Goal: Information Seeking & Learning: Check status

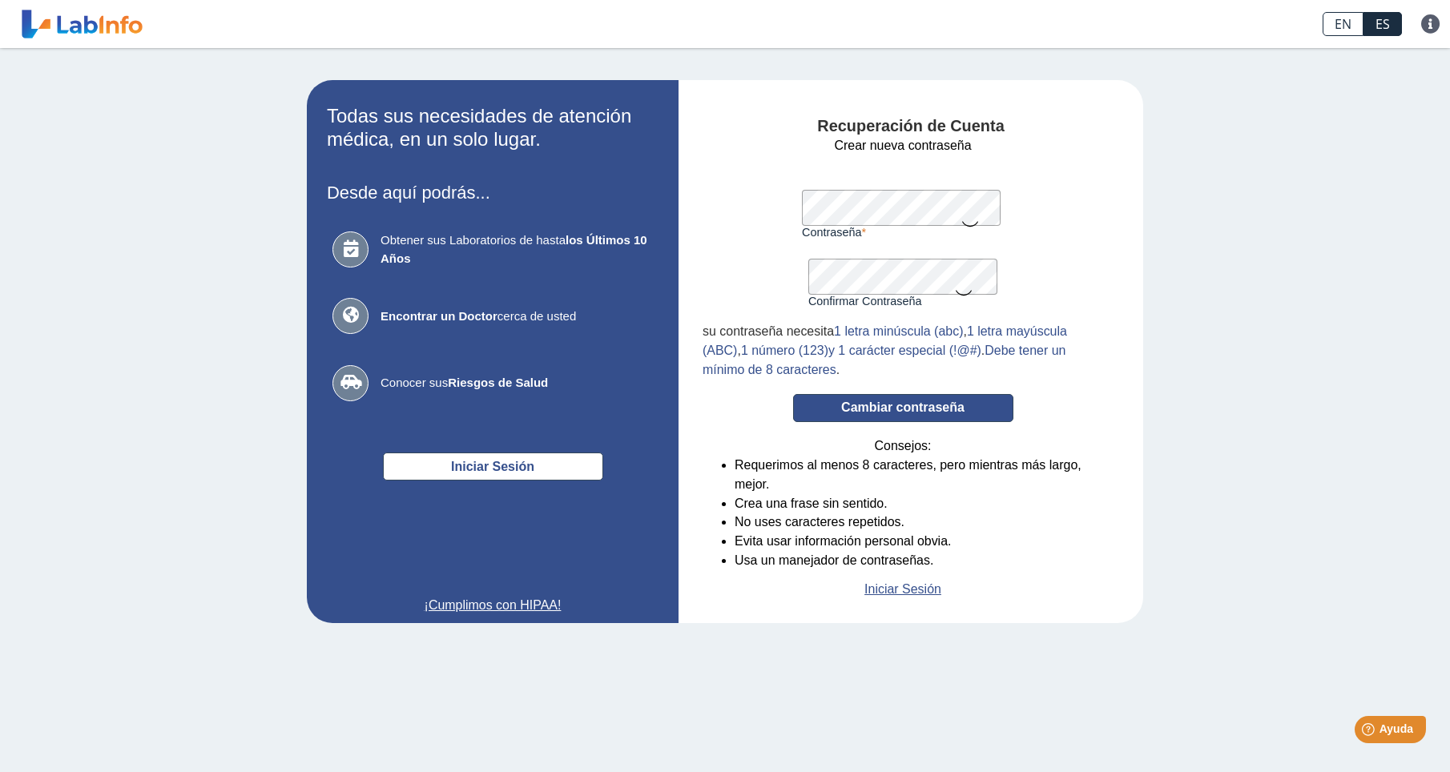
click at [957, 418] on button "Cambiar contraseña" at bounding box center [903, 408] width 220 height 28
click at [930, 408] on button "Cambiar contraseña" at bounding box center [903, 408] width 220 height 28
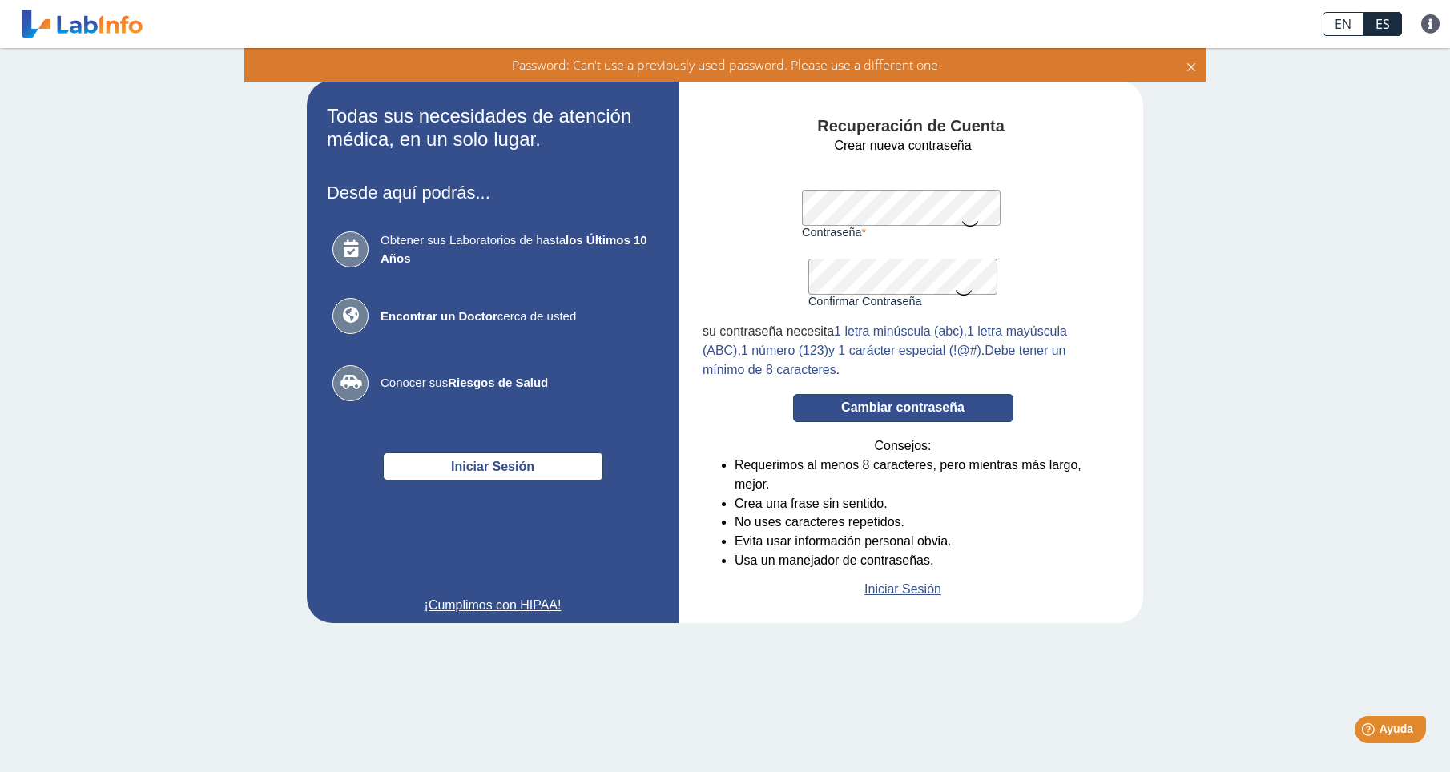
click at [929, 408] on button "Cambiar contraseña" at bounding box center [903, 408] width 220 height 28
click at [787, 205] on form "Crear nueva contraseña Contraseña Una contraseña válida es requerida Confirmar …" at bounding box center [903, 367] width 401 height 463
click at [783, 272] on form "Crear nueva contraseña Contraseña Una contraseña válida es requerida Confirmar …" at bounding box center [903, 367] width 401 height 463
click at [805, 409] on button "Cambiar contraseña" at bounding box center [903, 408] width 220 height 28
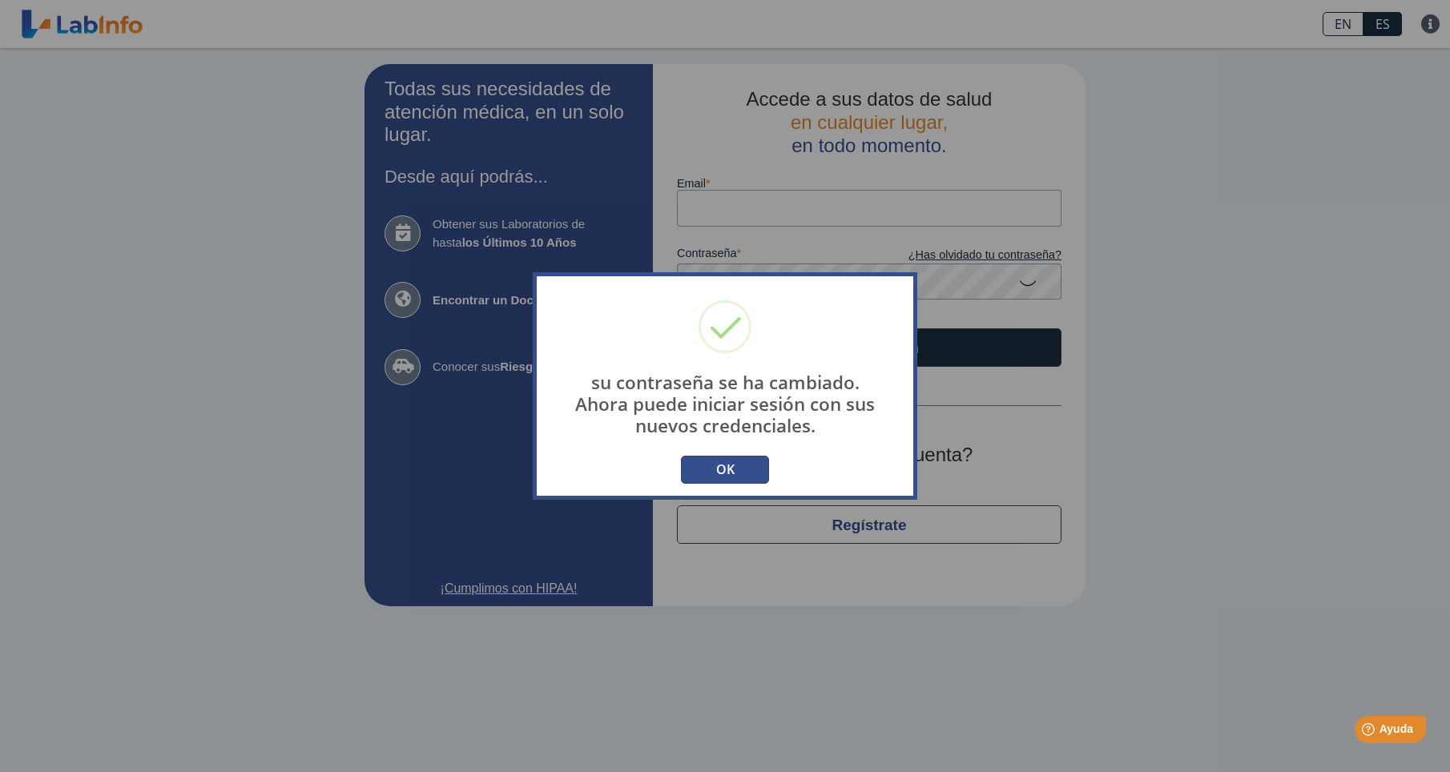
click at [716, 468] on button "OK" at bounding box center [725, 470] width 88 height 28
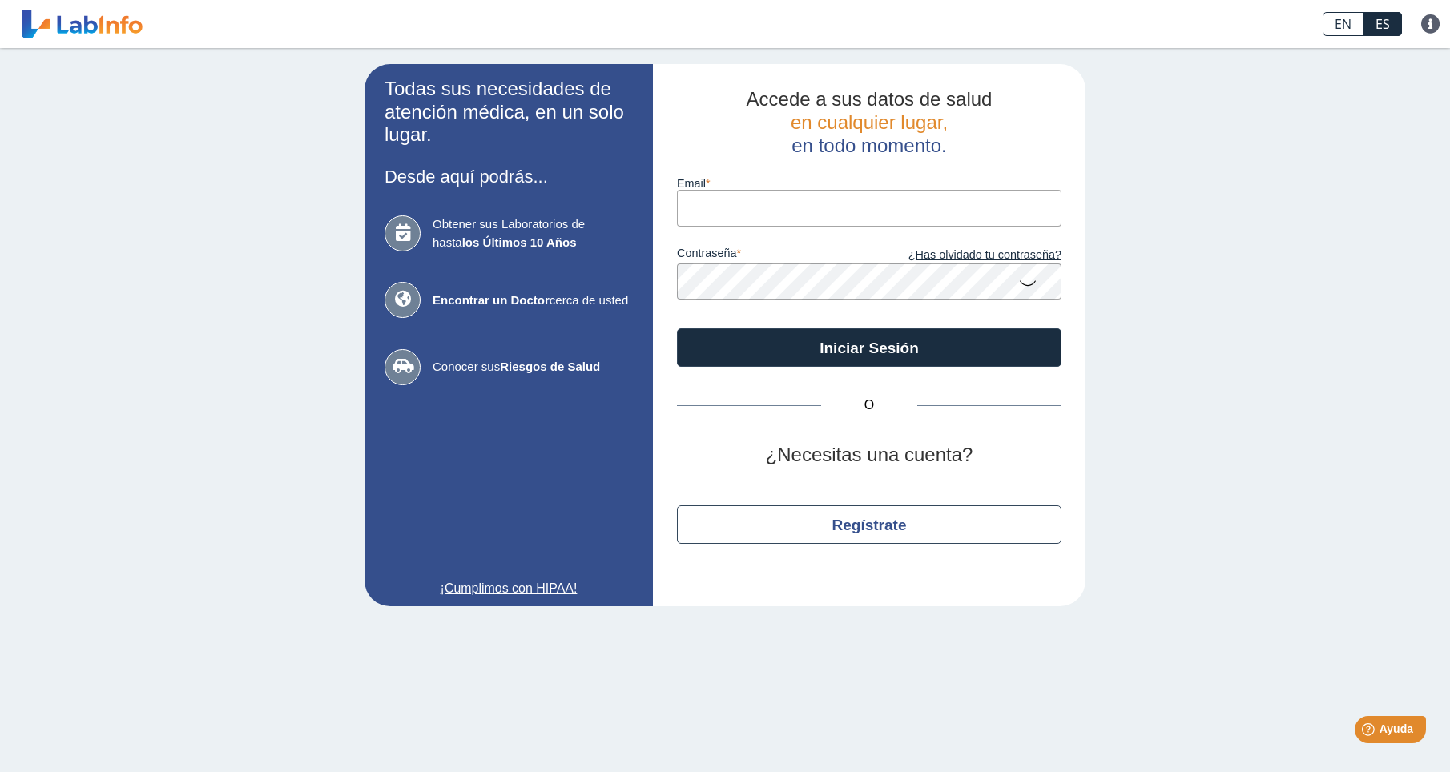
click at [717, 211] on input "email" at bounding box center [869, 208] width 385 height 36
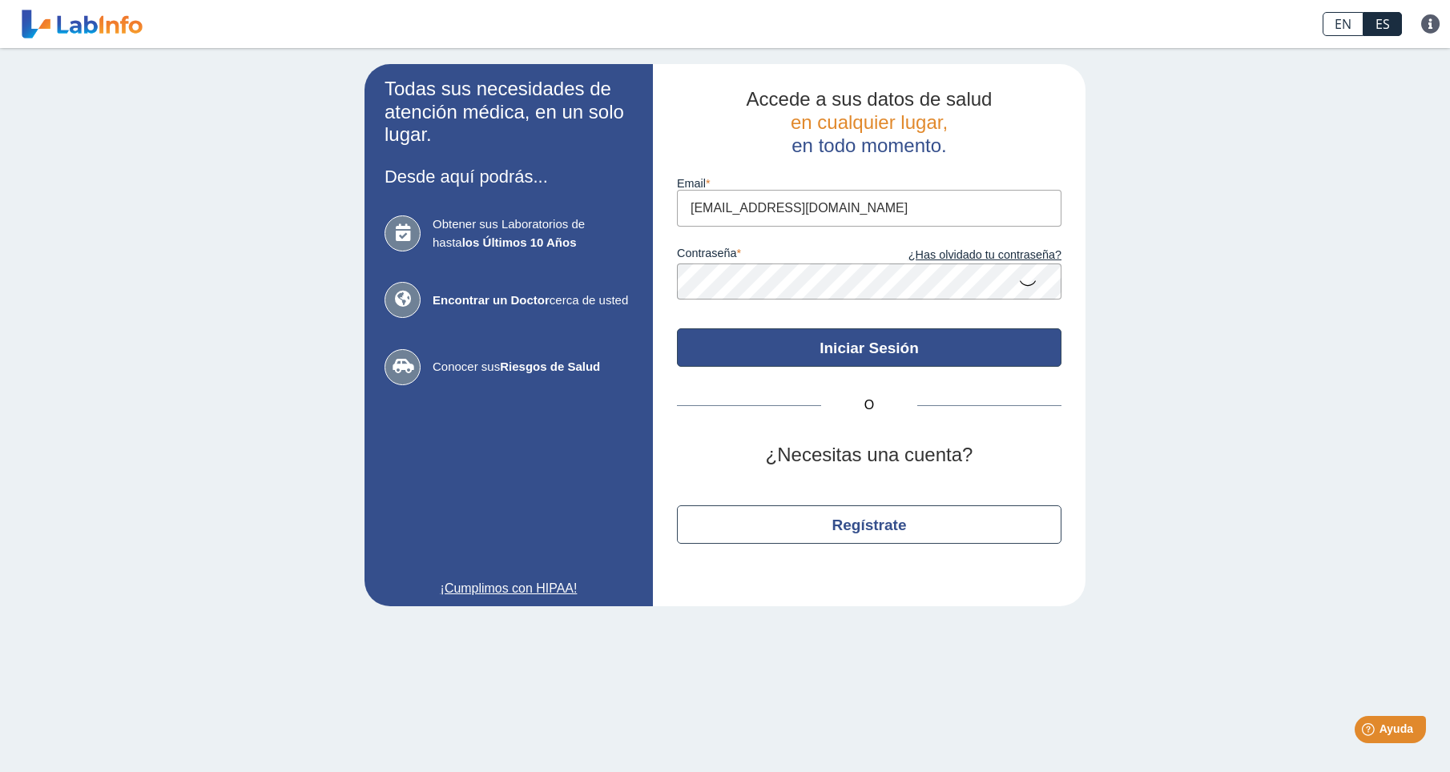
type input "[EMAIL_ADDRESS][DOMAIN_NAME]"
click at [854, 356] on button "Iniciar Sesión" at bounding box center [869, 347] width 385 height 38
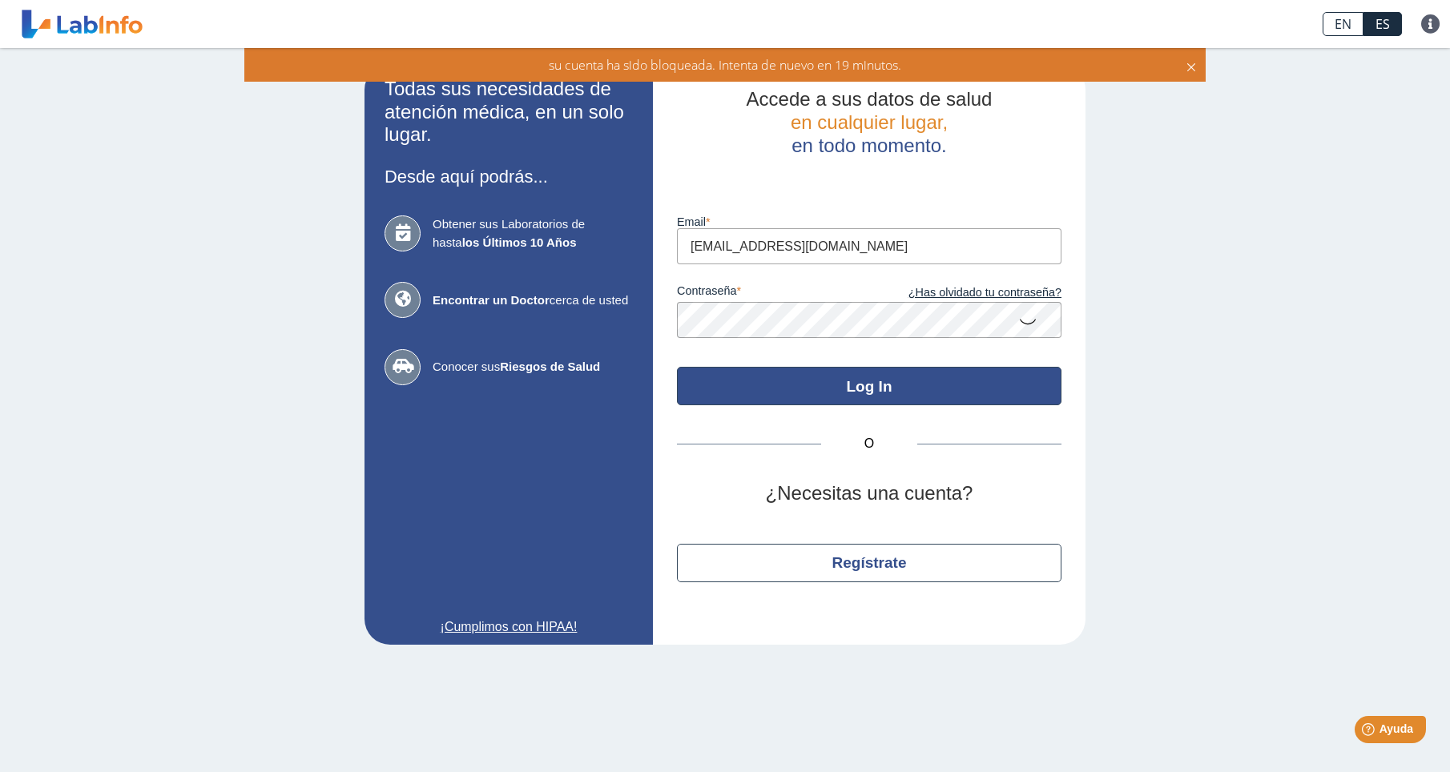
click at [868, 384] on button "Log In" at bounding box center [869, 386] width 385 height 38
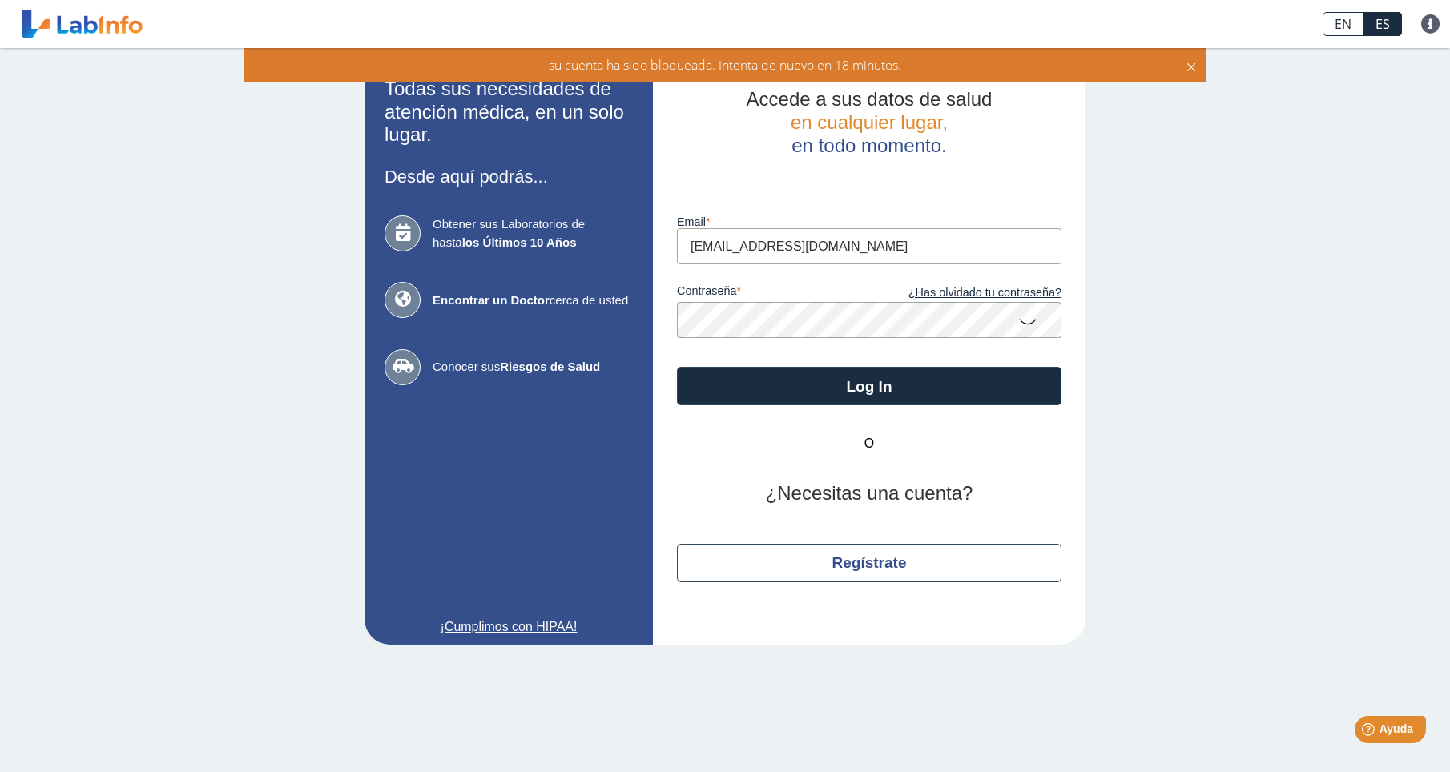
click at [1190, 62] on icon at bounding box center [1191, 65] width 13 height 18
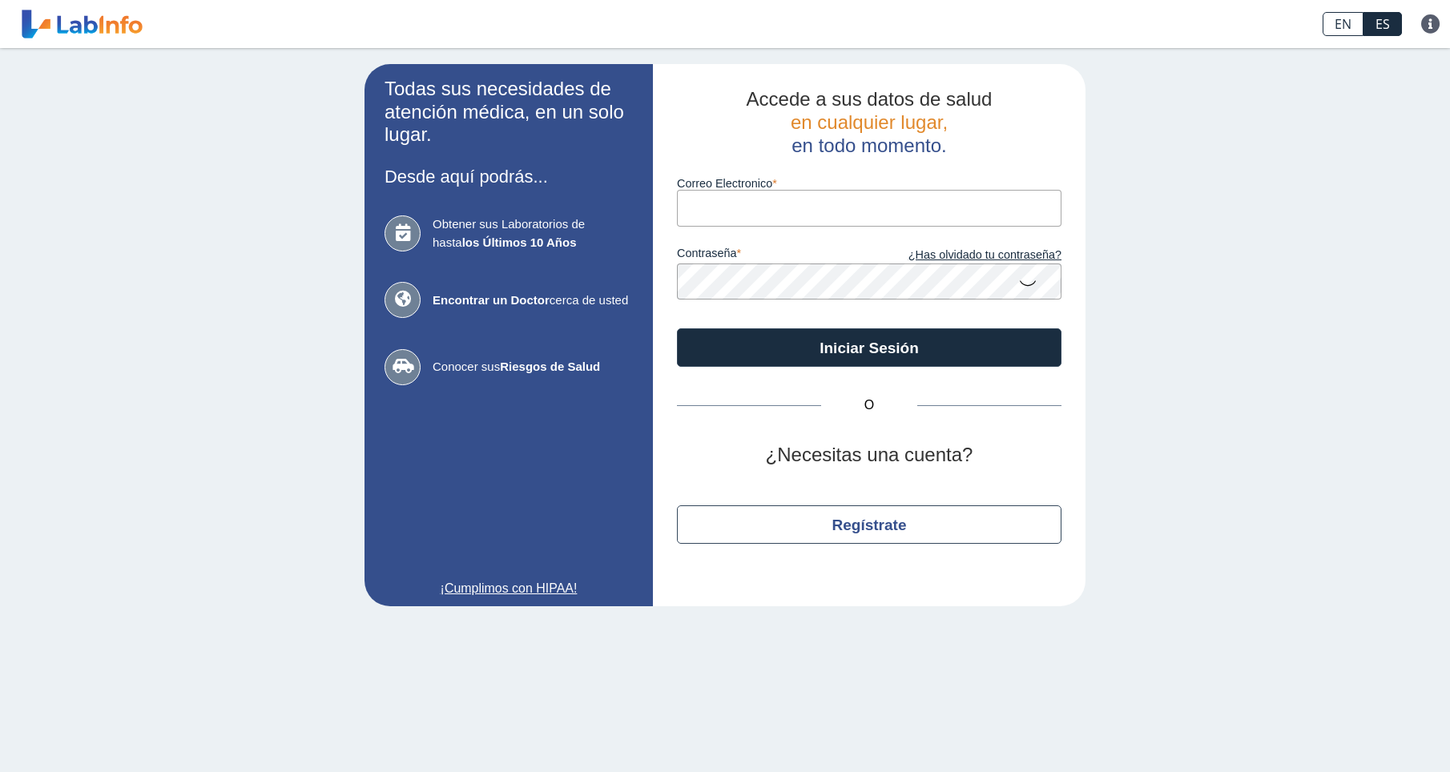
click at [735, 203] on input "Correo Electronico" at bounding box center [869, 208] width 385 height 36
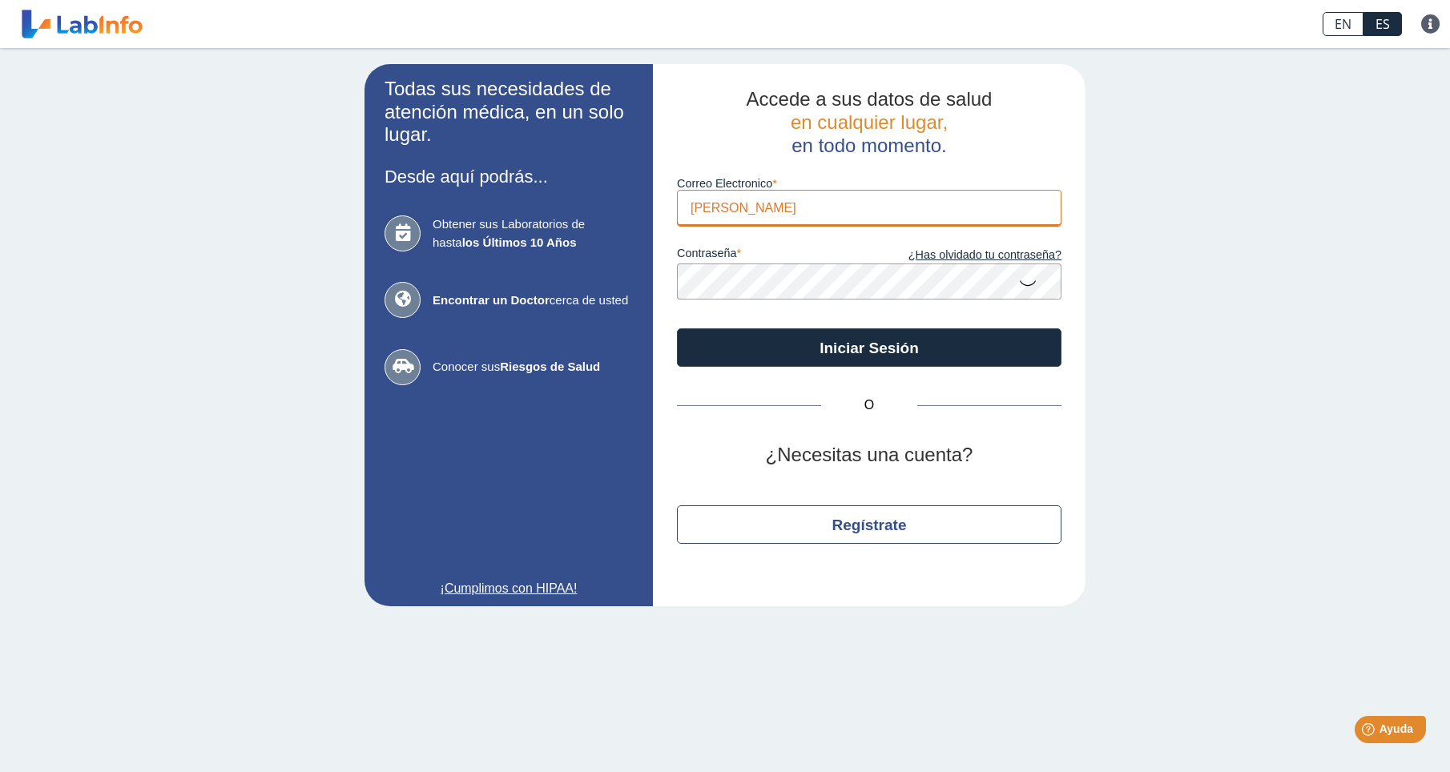
click at [754, 220] on input "vilmar" at bounding box center [869, 208] width 385 height 36
click at [819, 213] on input "vilmar" at bounding box center [869, 208] width 385 height 36
click at [860, 207] on input "vilmar" at bounding box center [869, 208] width 385 height 36
type input "[EMAIL_ADDRESS][DOMAIN_NAME]"
click at [655, 288] on div "Accede a sus datos de salud en cualquier lugar, en todo momento. Correo Electro…" at bounding box center [869, 335] width 433 height 542
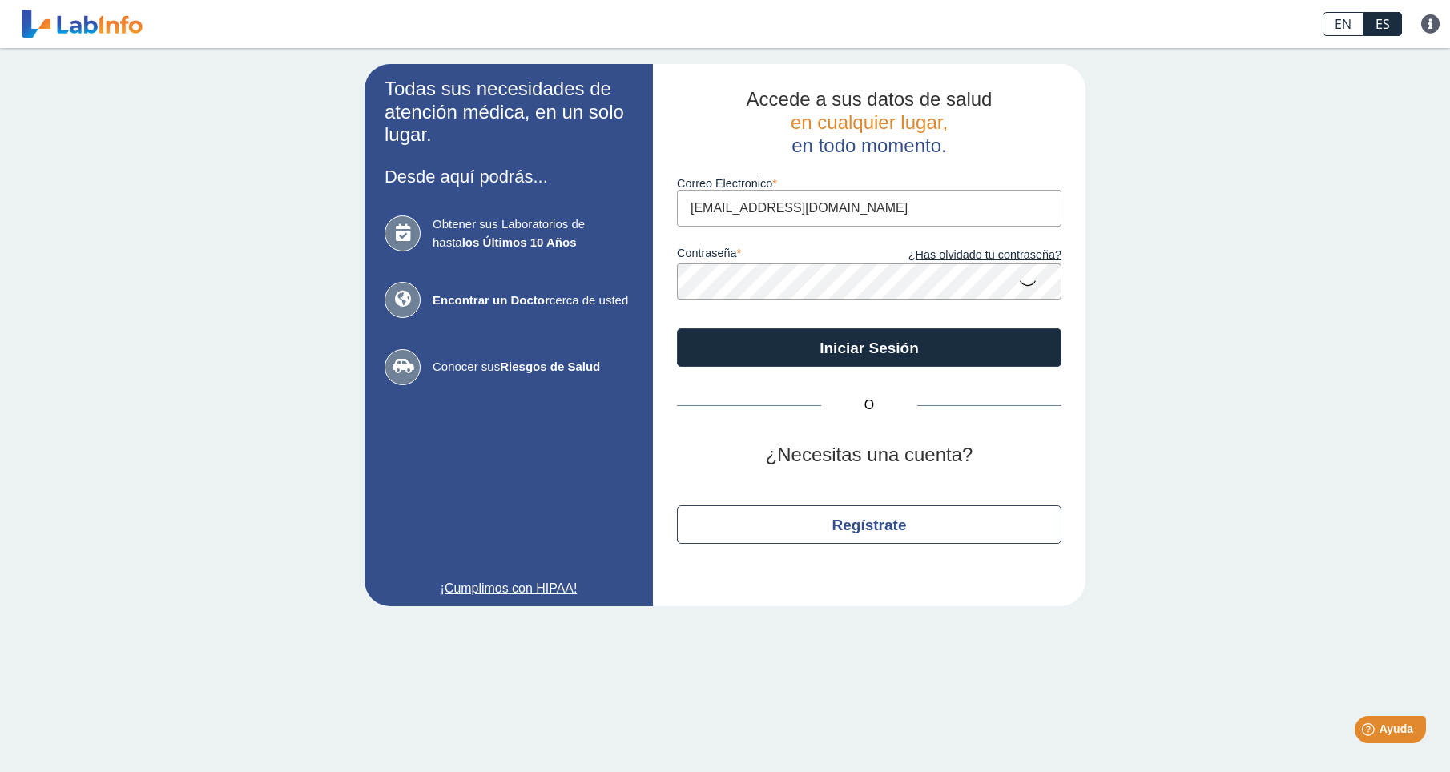
click at [1008, 424] on div "O ¿Necesitas una cuenta? Regístrate" at bounding box center [869, 474] width 385 height 215
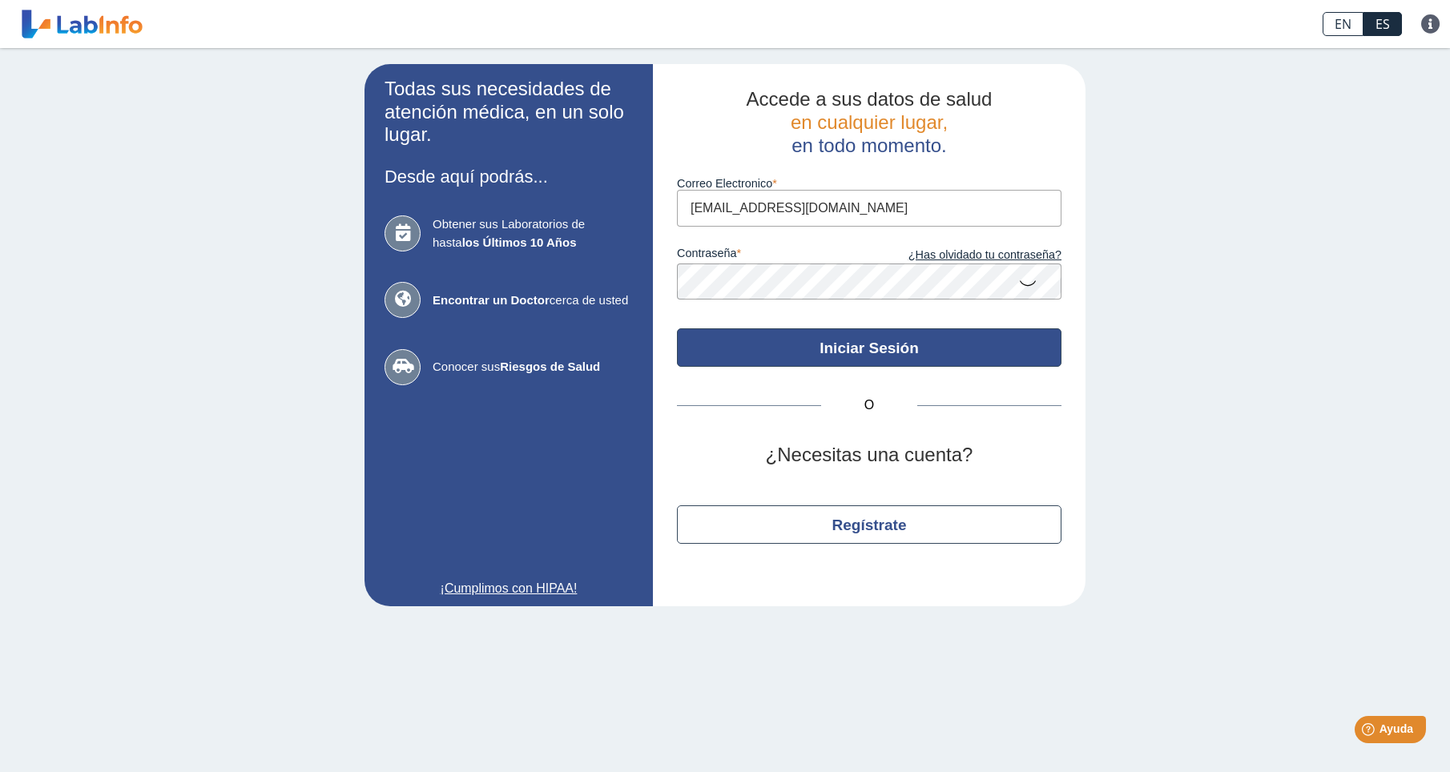
click at [872, 339] on button "Iniciar Sesión" at bounding box center [869, 347] width 385 height 38
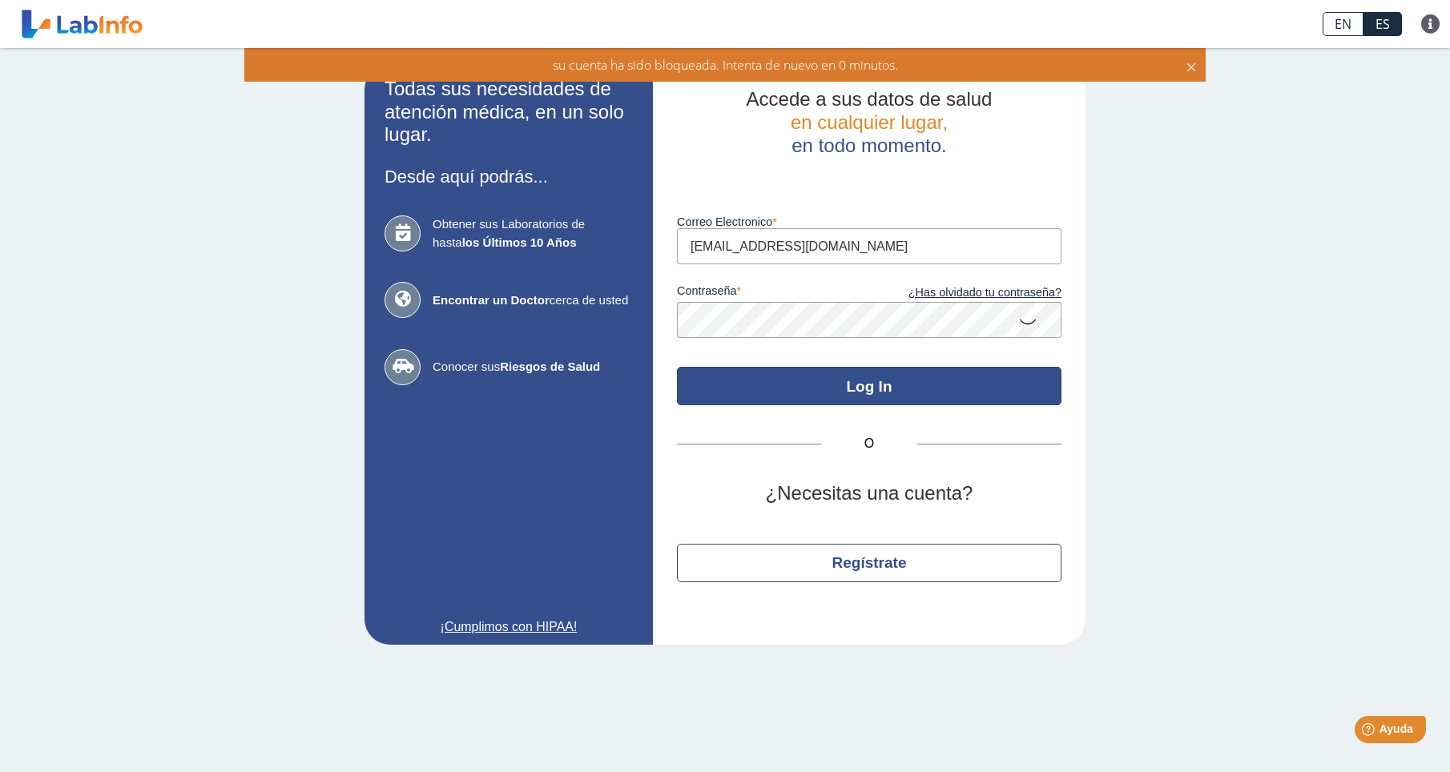
click at [889, 387] on button "Log In" at bounding box center [869, 386] width 385 height 38
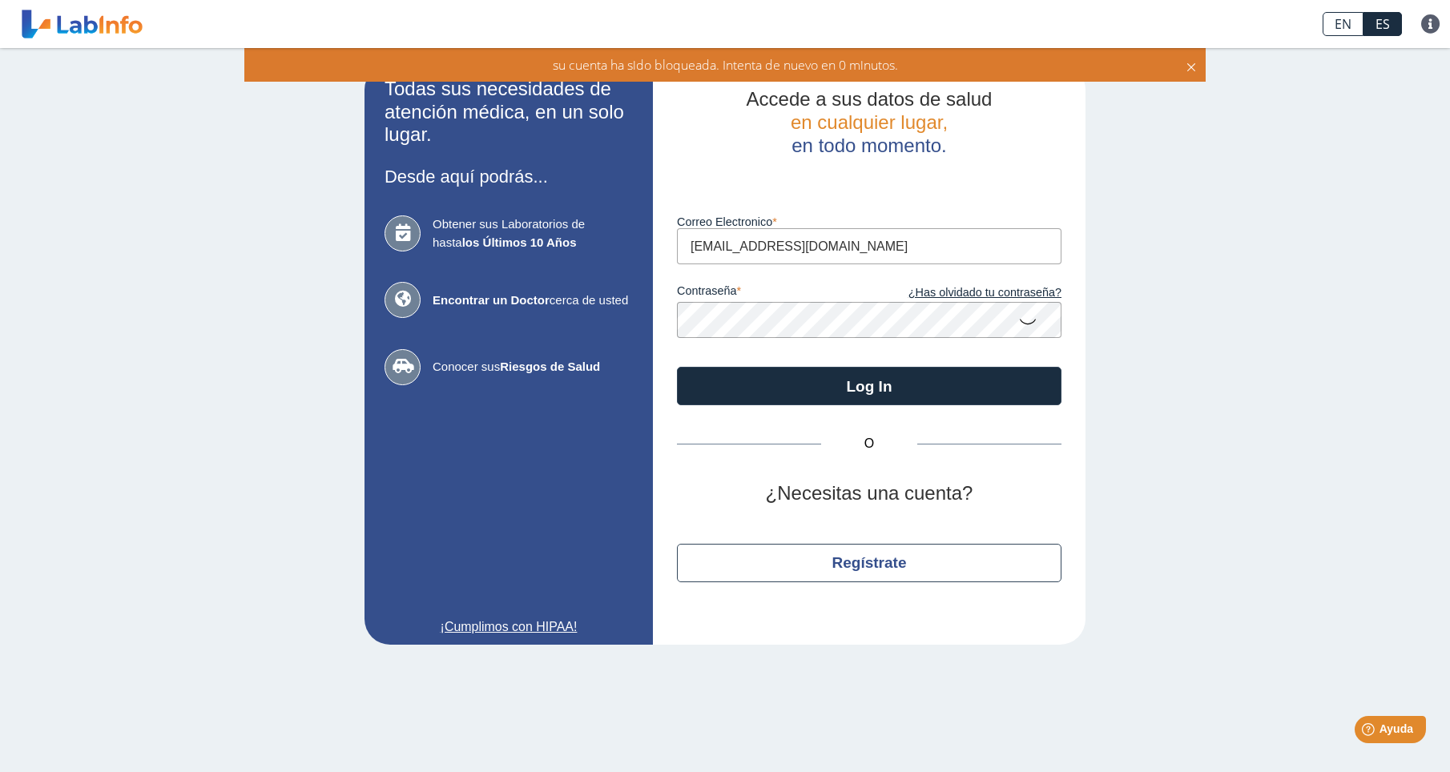
click at [1033, 322] on icon at bounding box center [1027, 320] width 19 height 31
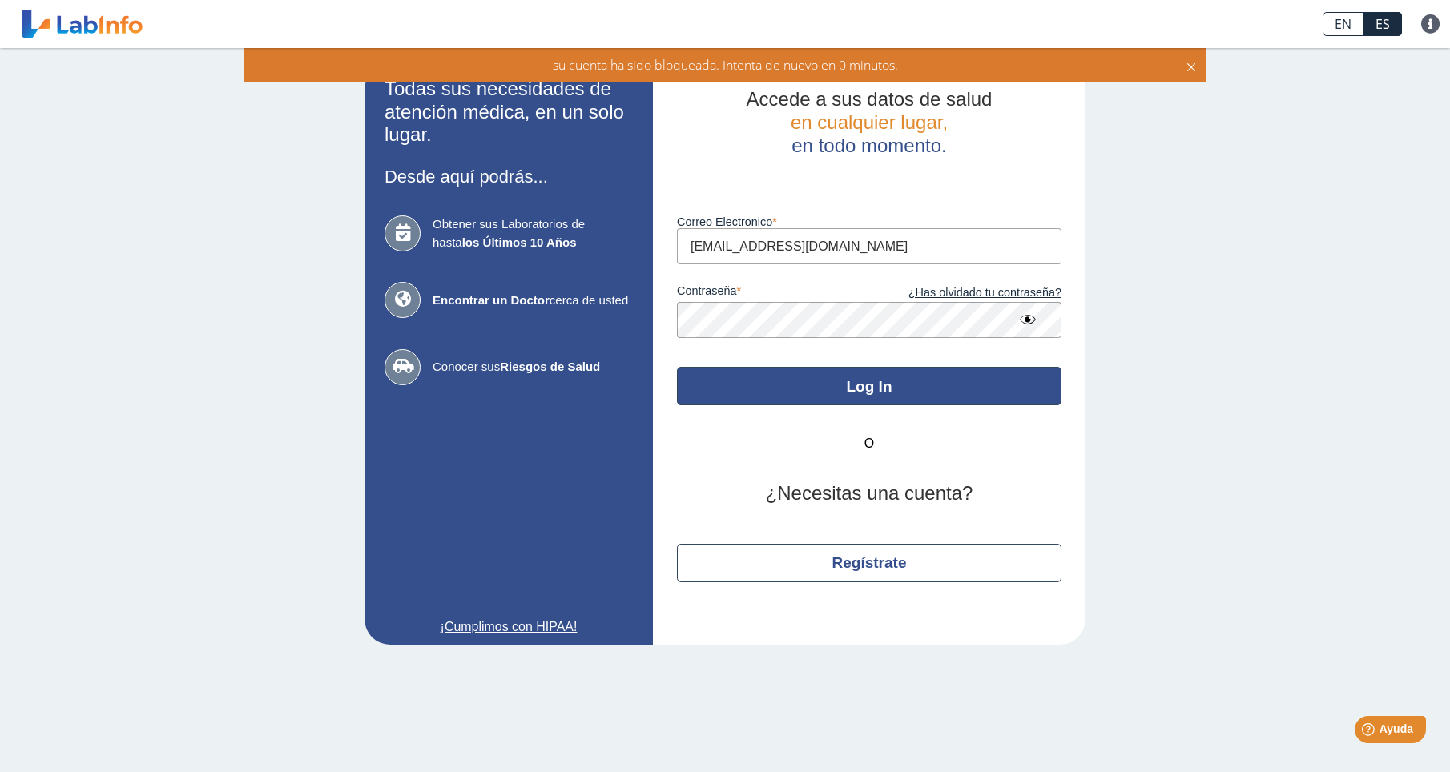
click at [868, 383] on button "Log In" at bounding box center [869, 386] width 385 height 38
click at [868, 382] on button "Log In" at bounding box center [869, 386] width 385 height 38
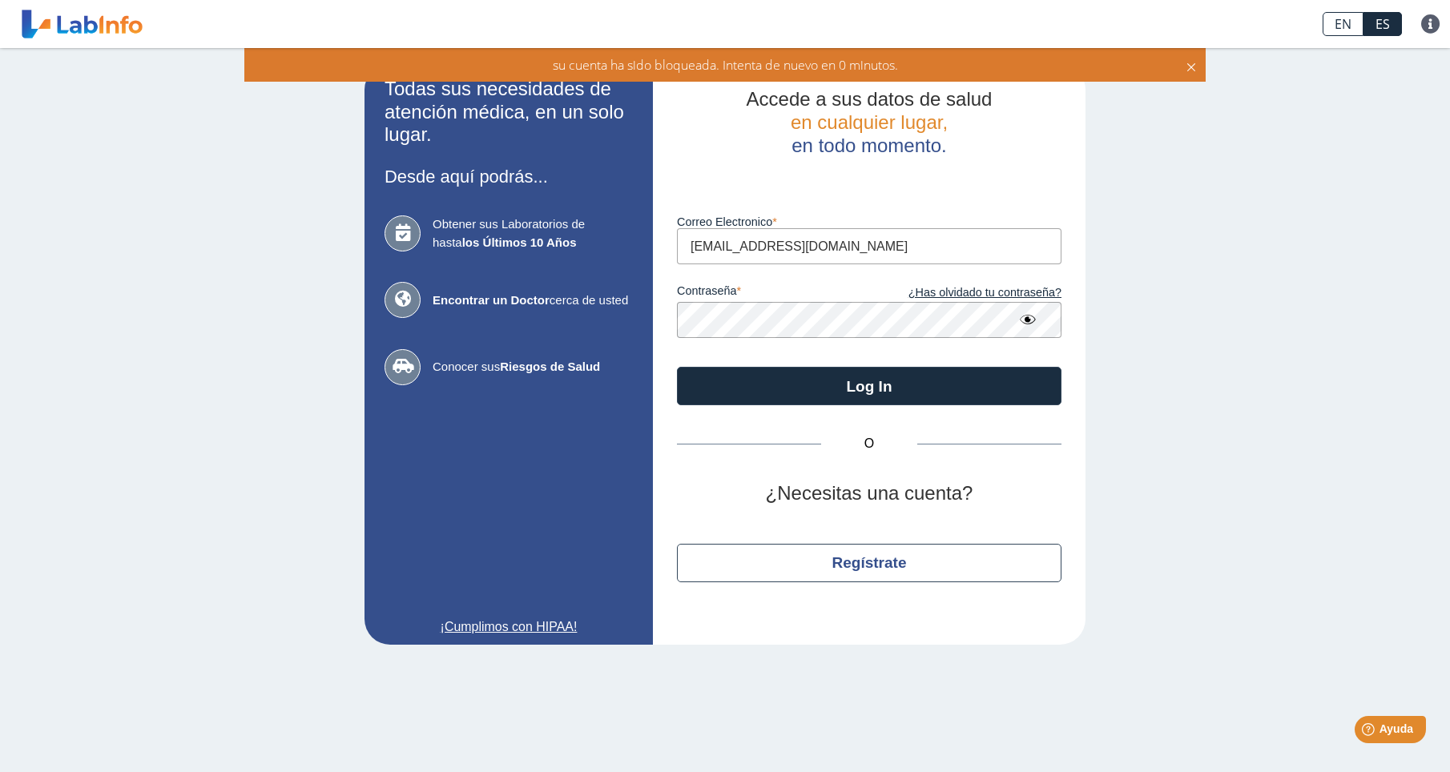
click at [1194, 66] on icon at bounding box center [1191, 65] width 13 height 18
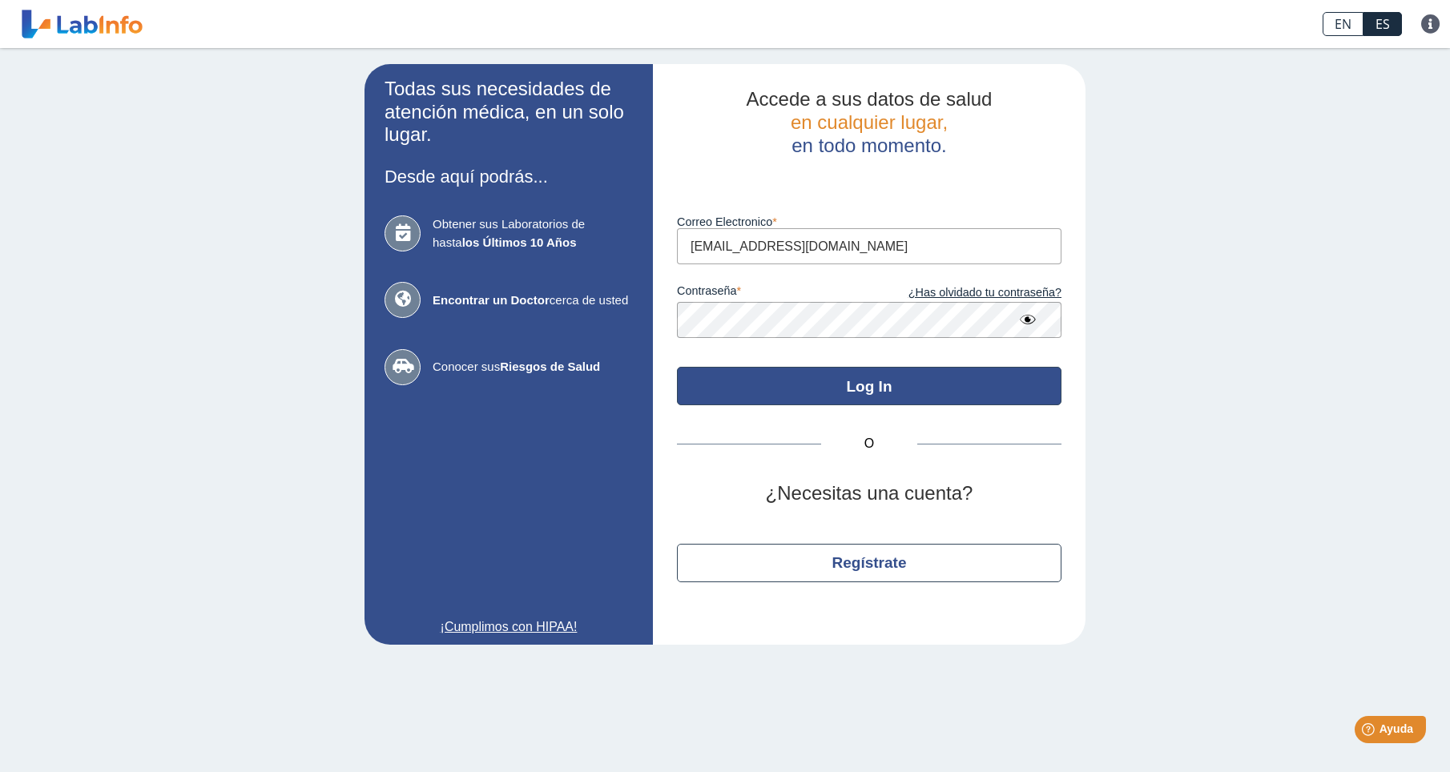
click at [849, 386] on button "Log In" at bounding box center [869, 386] width 385 height 38
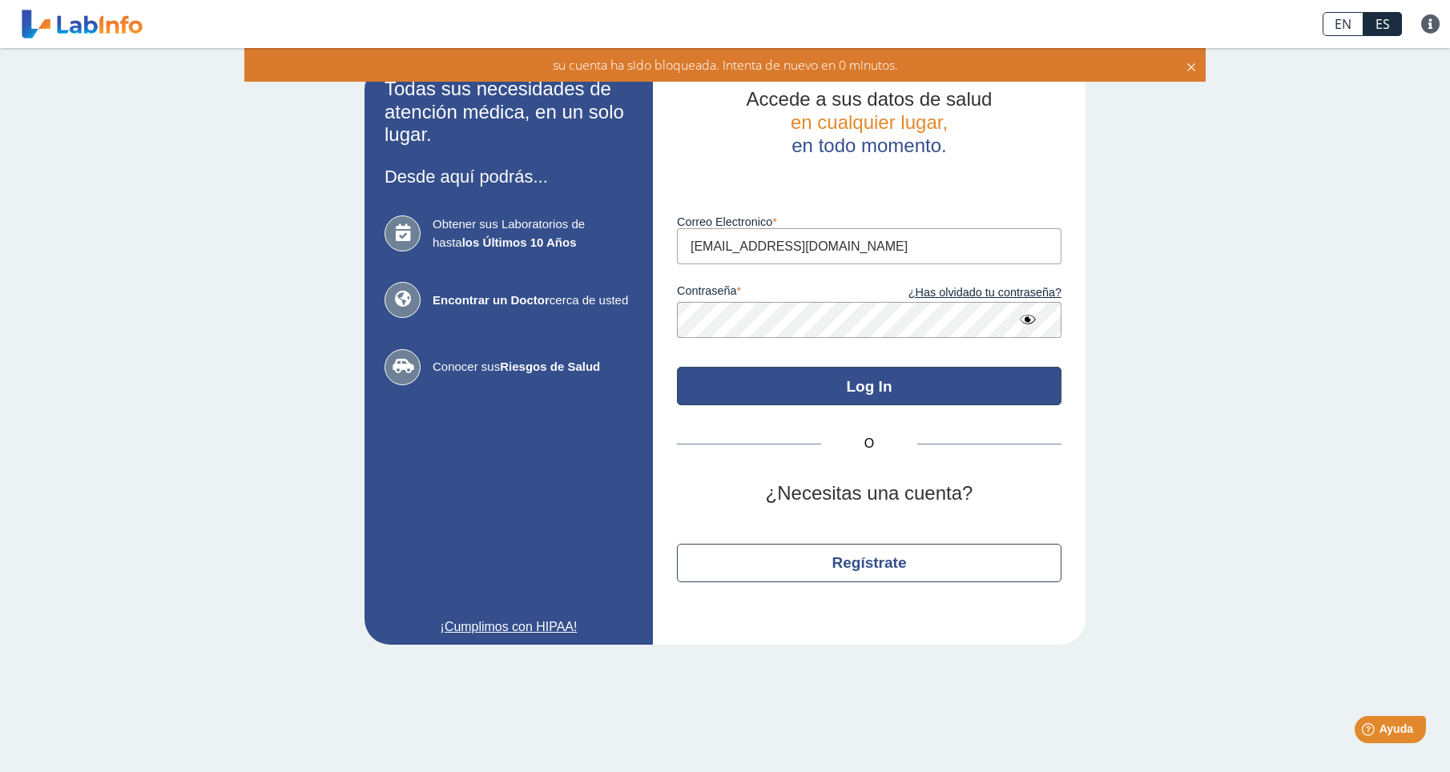
click at [873, 385] on button "Log In" at bounding box center [869, 386] width 385 height 38
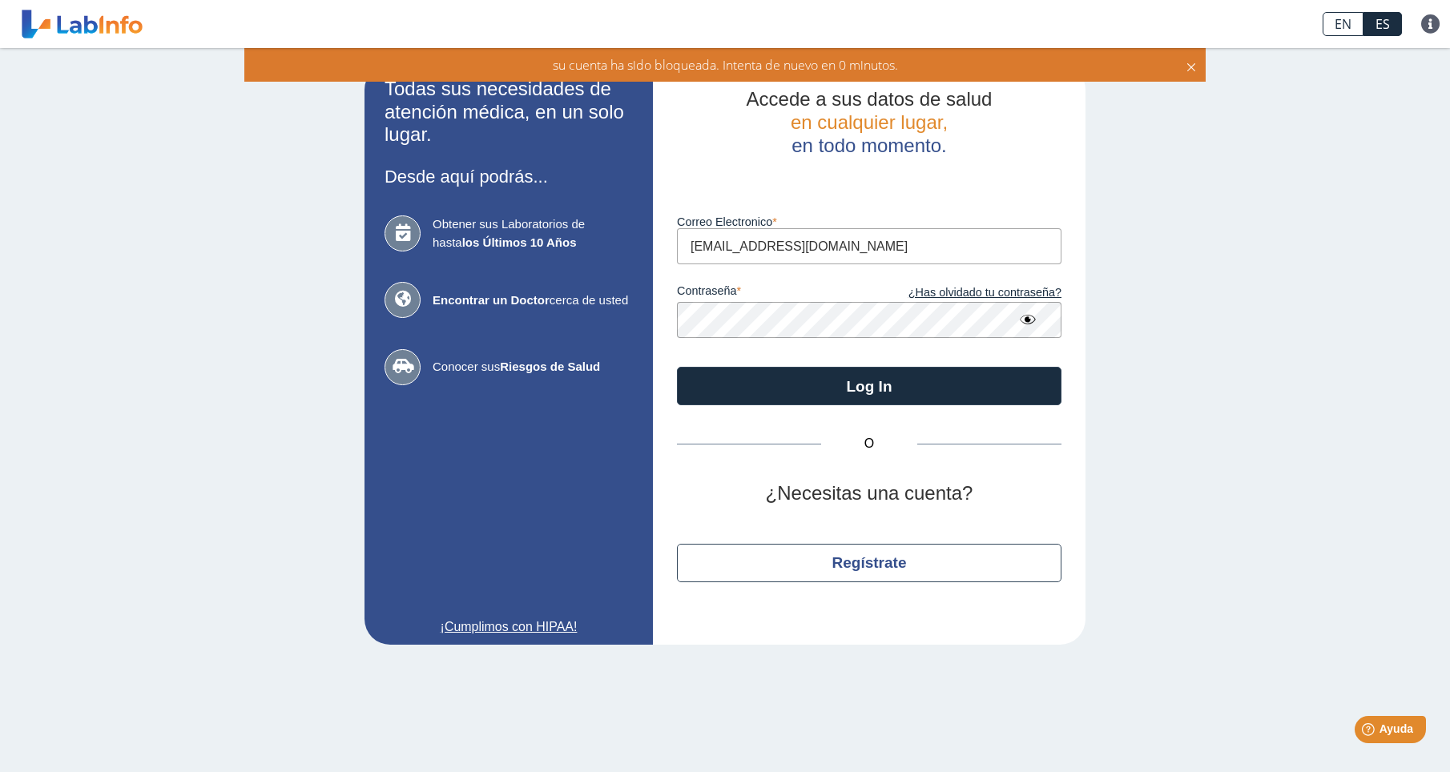
click at [1194, 66] on icon at bounding box center [1191, 65] width 13 height 18
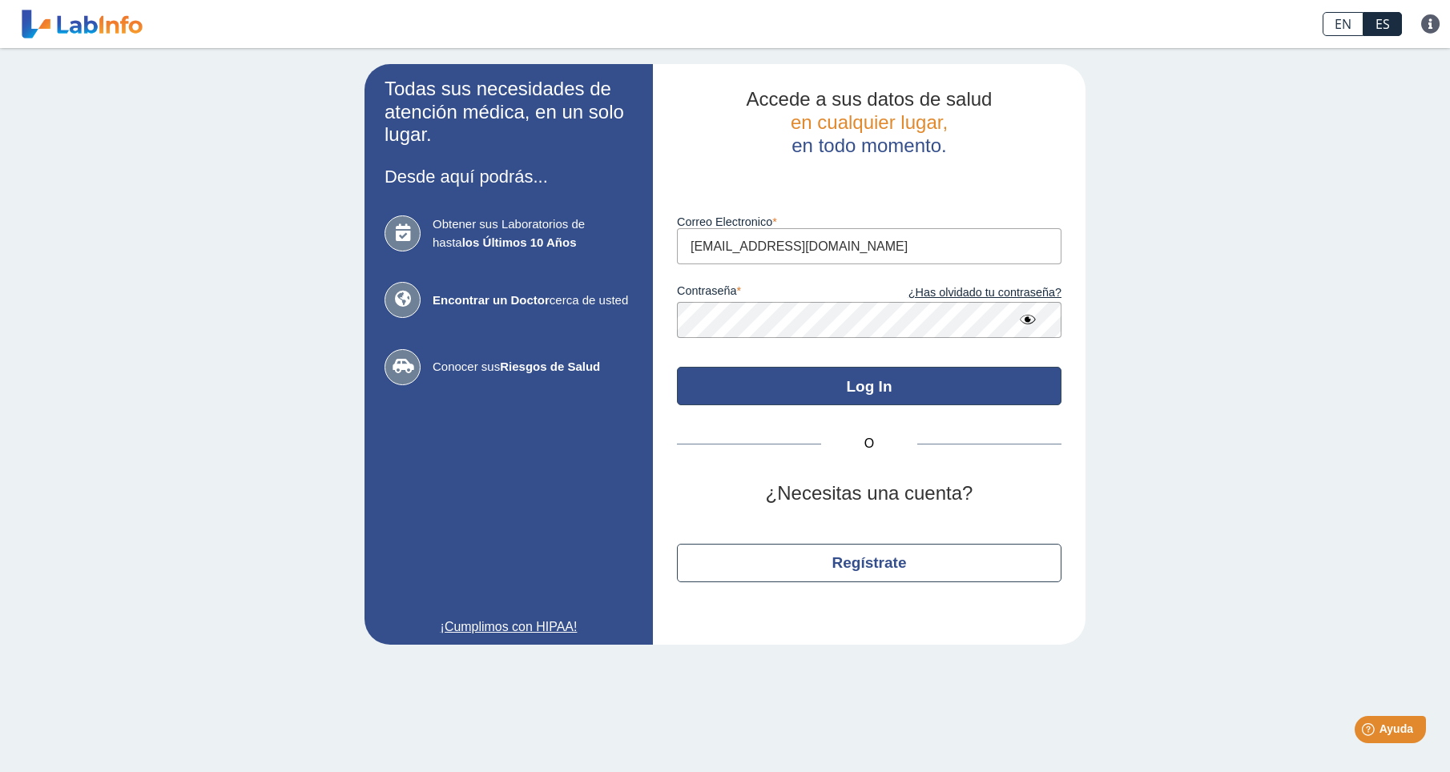
click at [891, 385] on button "Log In" at bounding box center [869, 386] width 385 height 38
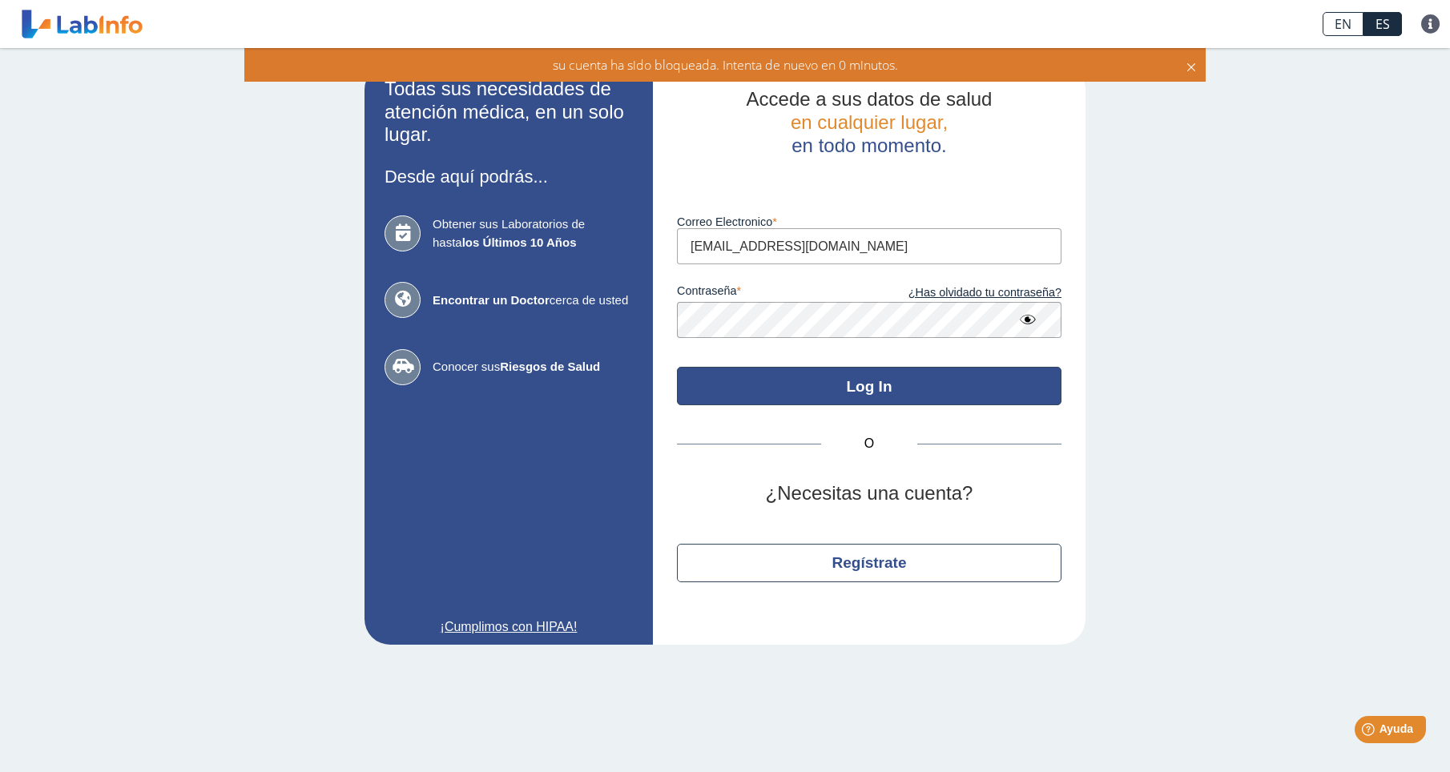
click at [881, 386] on button "Log In" at bounding box center [869, 386] width 385 height 38
click at [881, 387] on button "Log In" at bounding box center [869, 386] width 385 height 38
click at [881, 388] on button "Log In" at bounding box center [869, 386] width 385 height 38
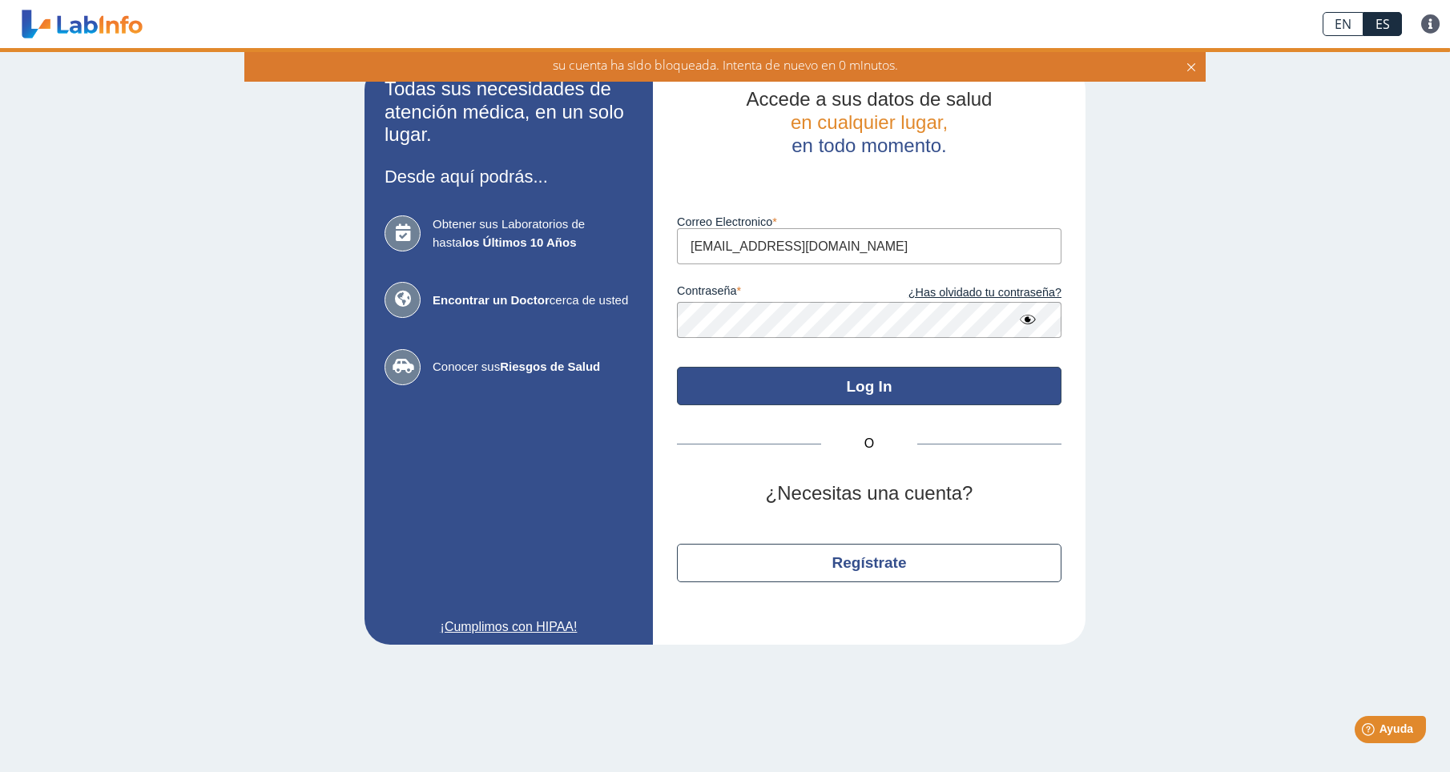
click at [881, 388] on button "Log In" at bounding box center [869, 386] width 385 height 38
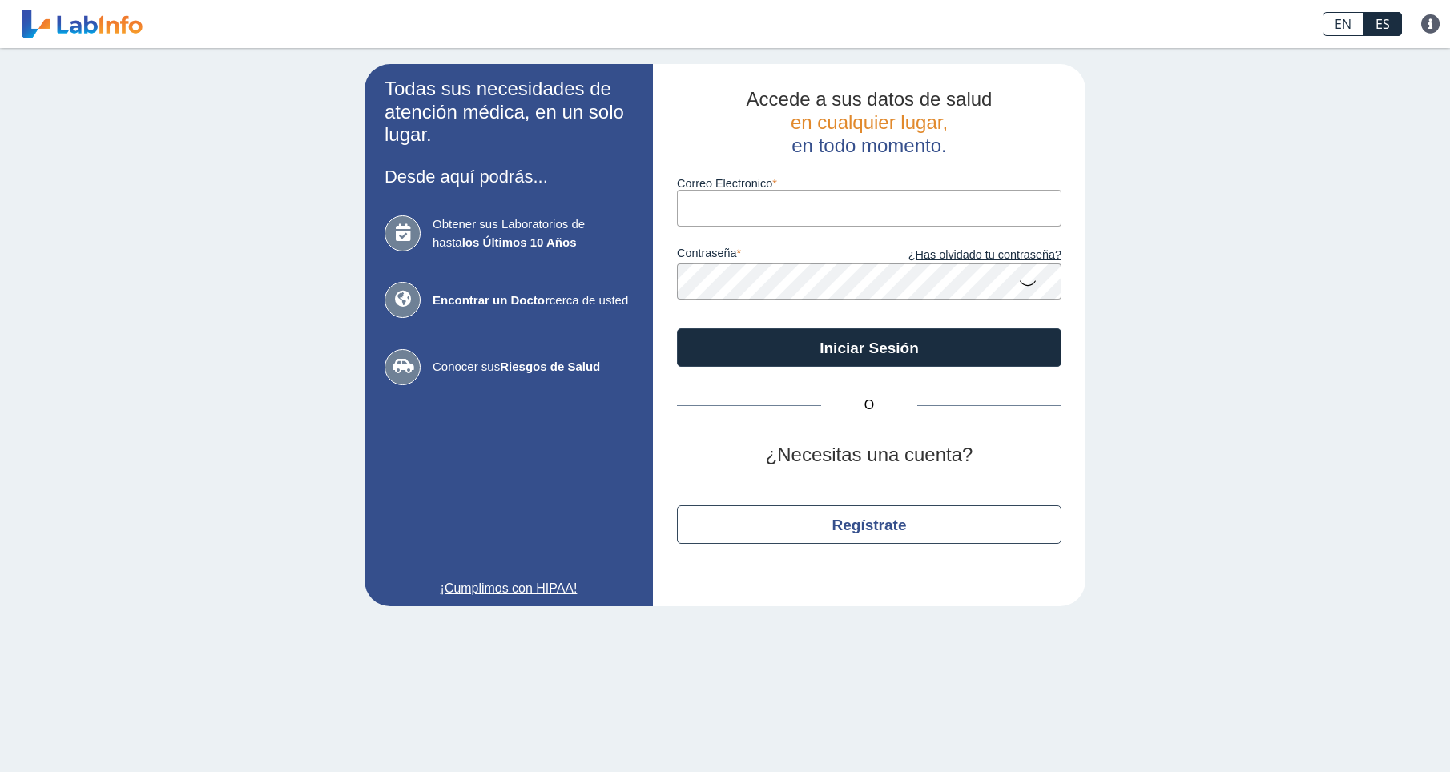
click at [767, 210] on input "Correo Electronico" at bounding box center [869, 208] width 385 height 36
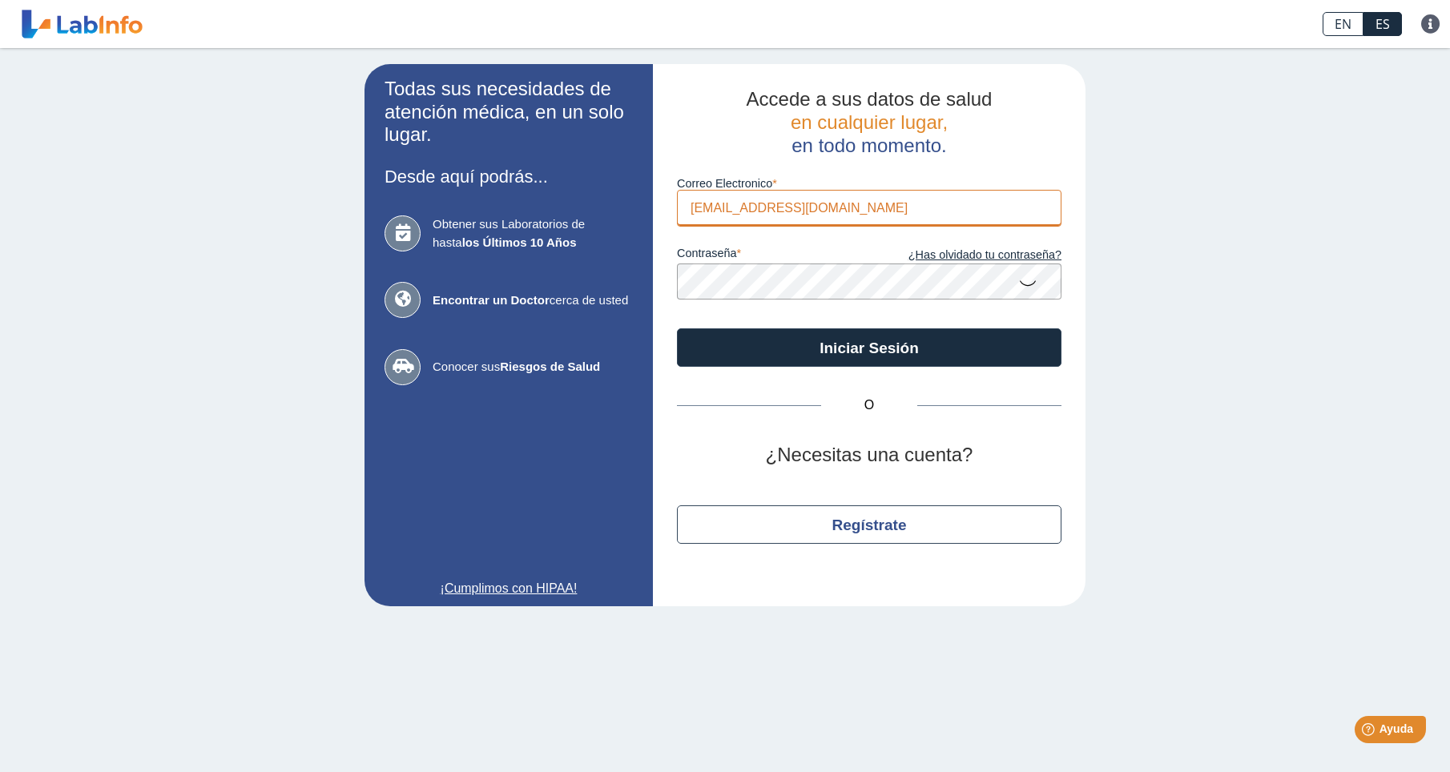
type input "[EMAIL_ADDRESS][DOMAIN_NAME]"
click at [665, 291] on div "Accede a sus datos de salud en cualquier lugar, en todo momento. Correo Electro…" at bounding box center [869, 335] width 433 height 542
click at [1009, 461] on h2 "¿Necesitas una cuenta?" at bounding box center [869, 455] width 385 height 23
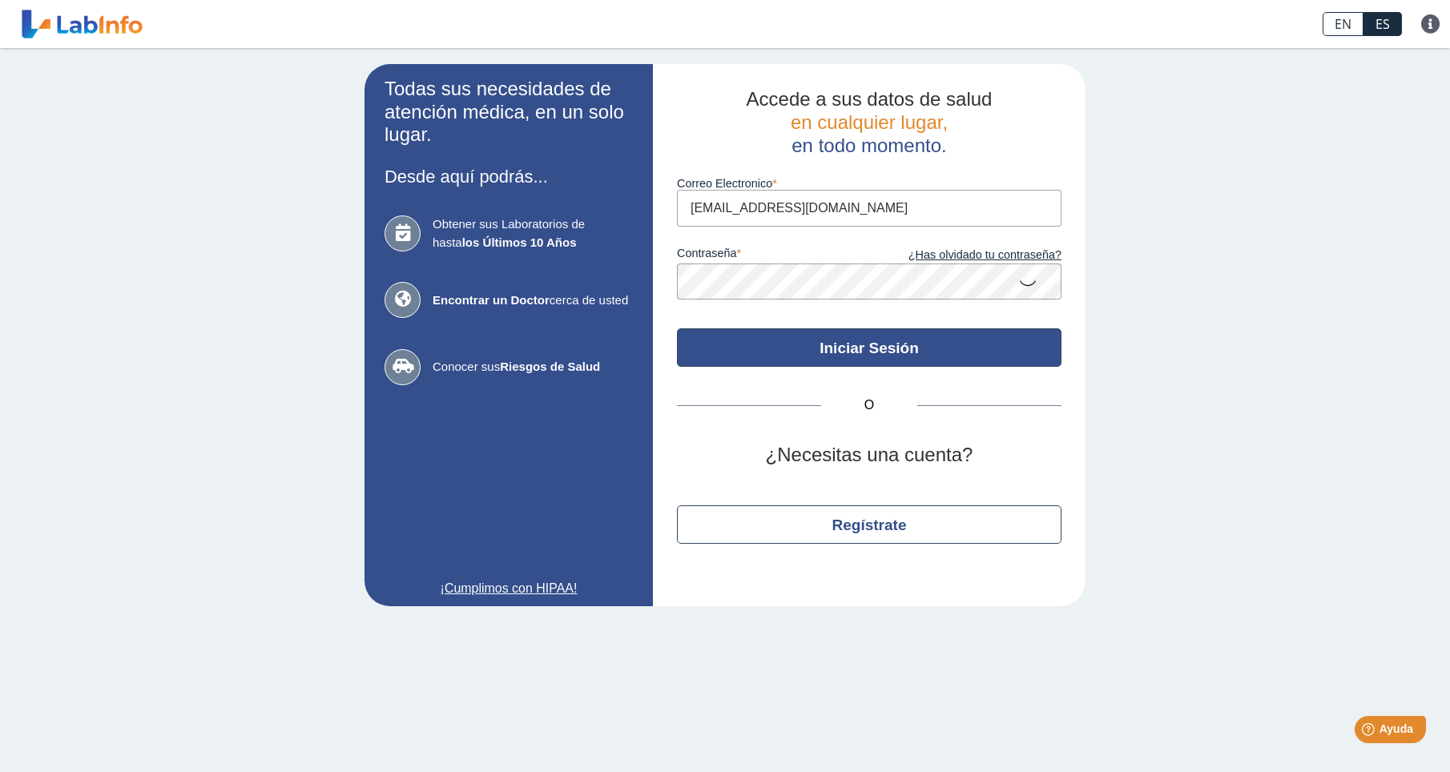
click at [876, 353] on button "Iniciar Sesión" at bounding box center [869, 347] width 385 height 38
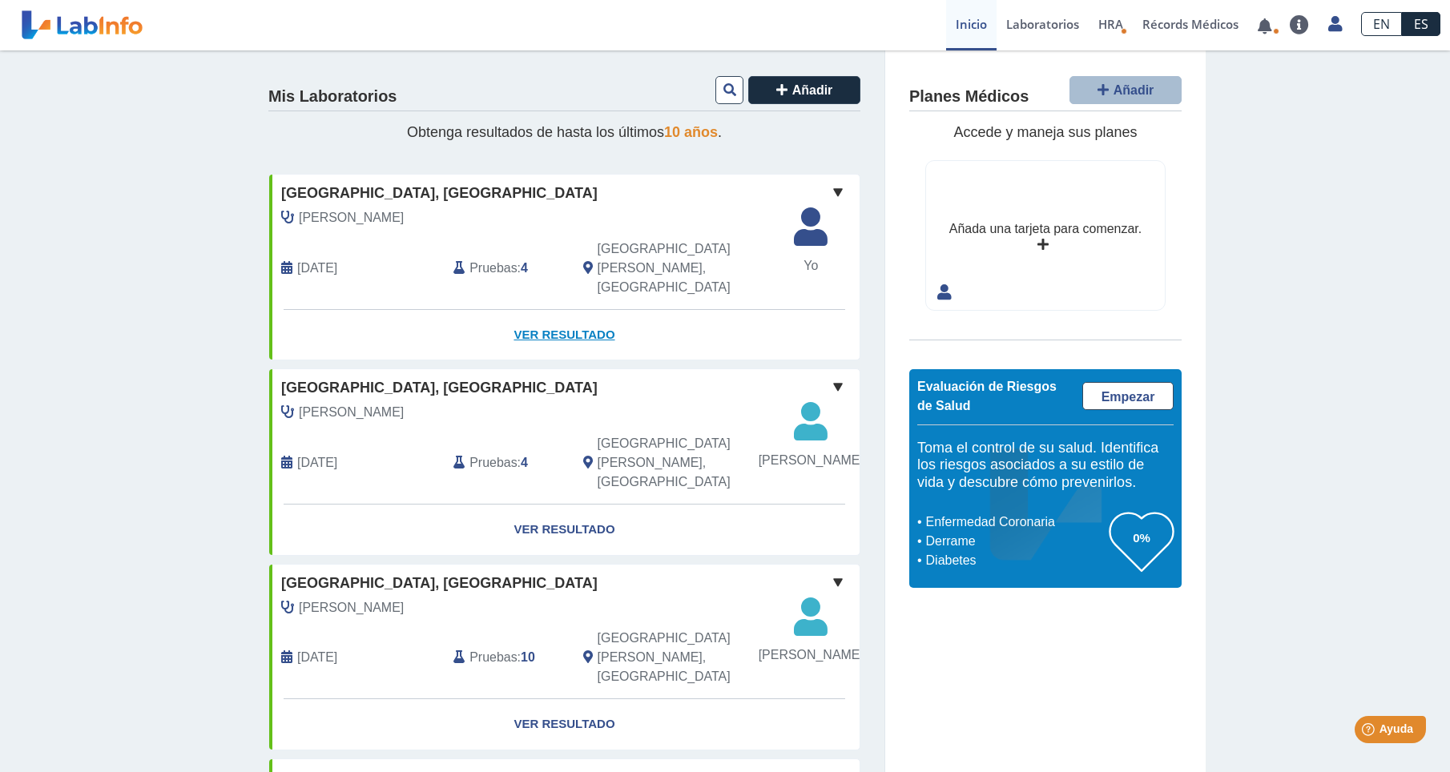
click at [562, 310] on link "Ver Resultado" at bounding box center [564, 335] width 590 height 50
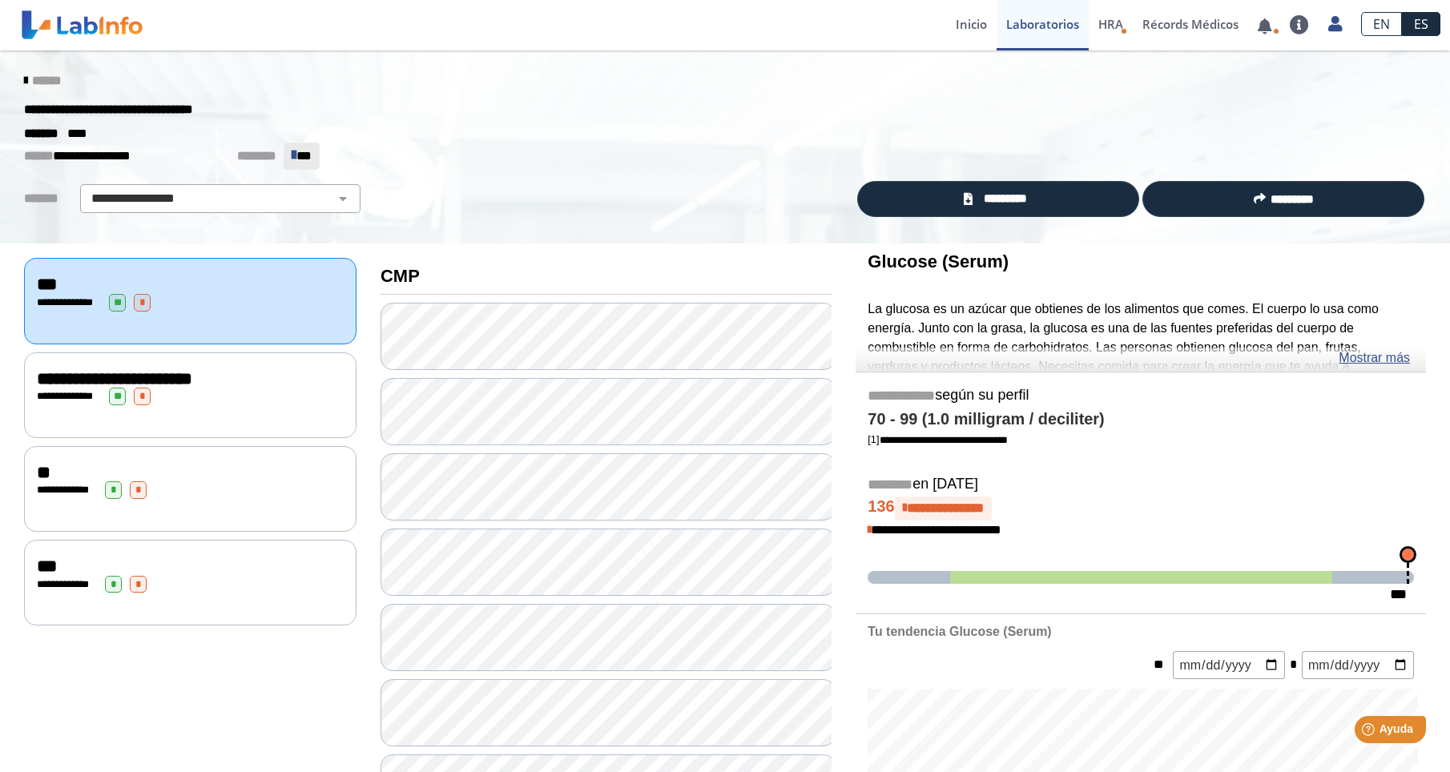
click at [77, 297] on span "**********" at bounding box center [71, 302] width 44 height 10
drag, startPoint x: 77, startPoint y: 296, endPoint x: 266, endPoint y: 279, distance: 189.8
click at [266, 279] on div "***" at bounding box center [190, 284] width 307 height 19
click at [268, 279] on div "***" at bounding box center [190, 284] width 307 height 19
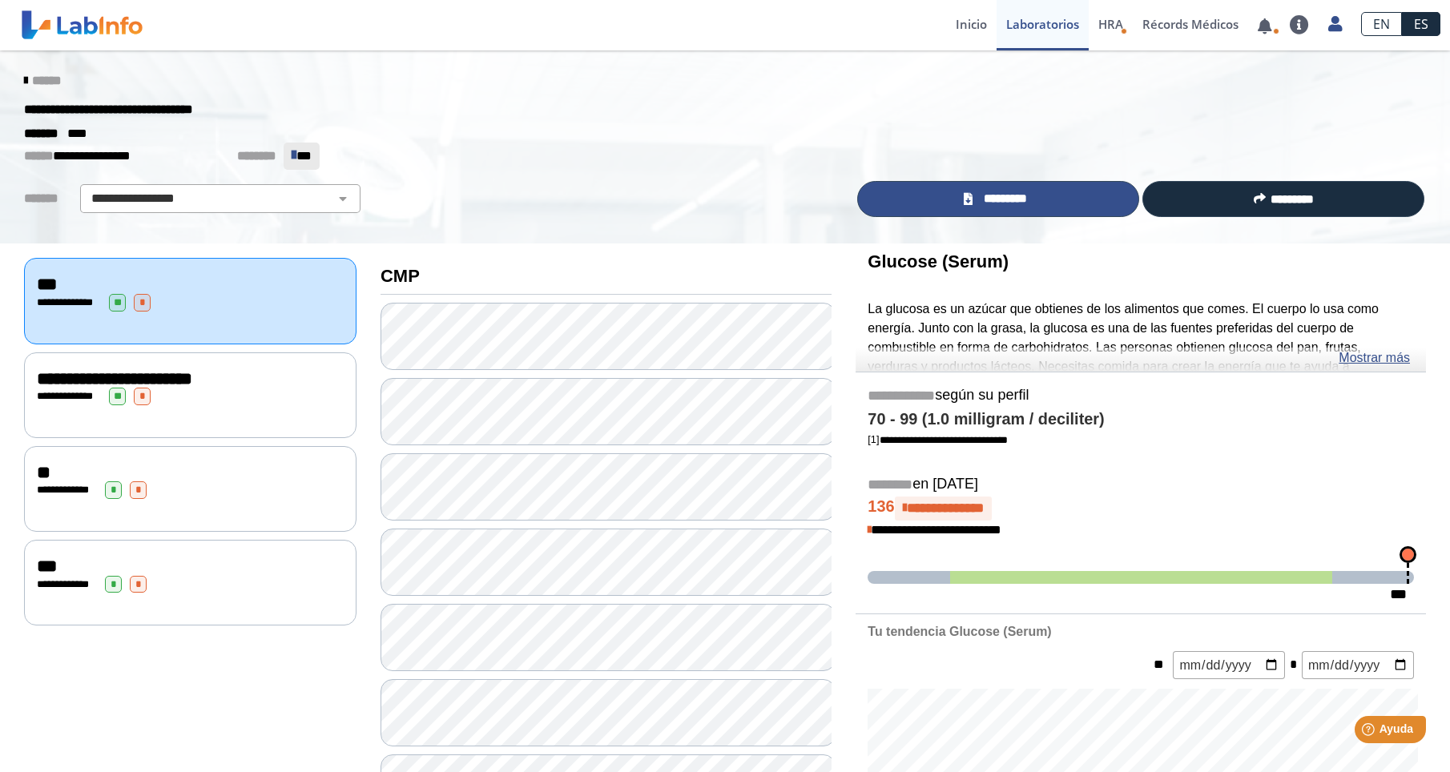
click at [1007, 196] on span "*********" at bounding box center [1004, 199] width 55 height 18
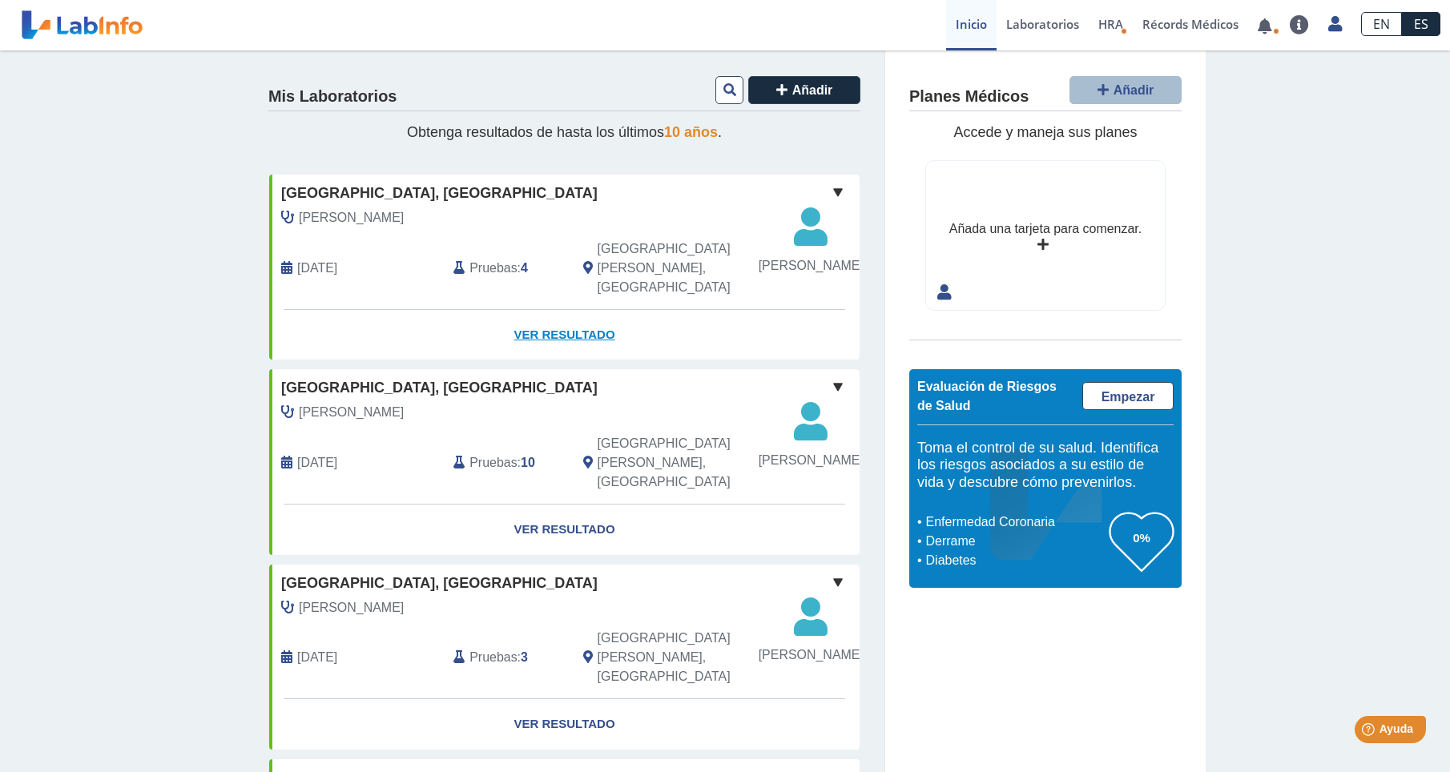
click at [564, 348] on link "Ver Resultado" at bounding box center [564, 335] width 590 height 50
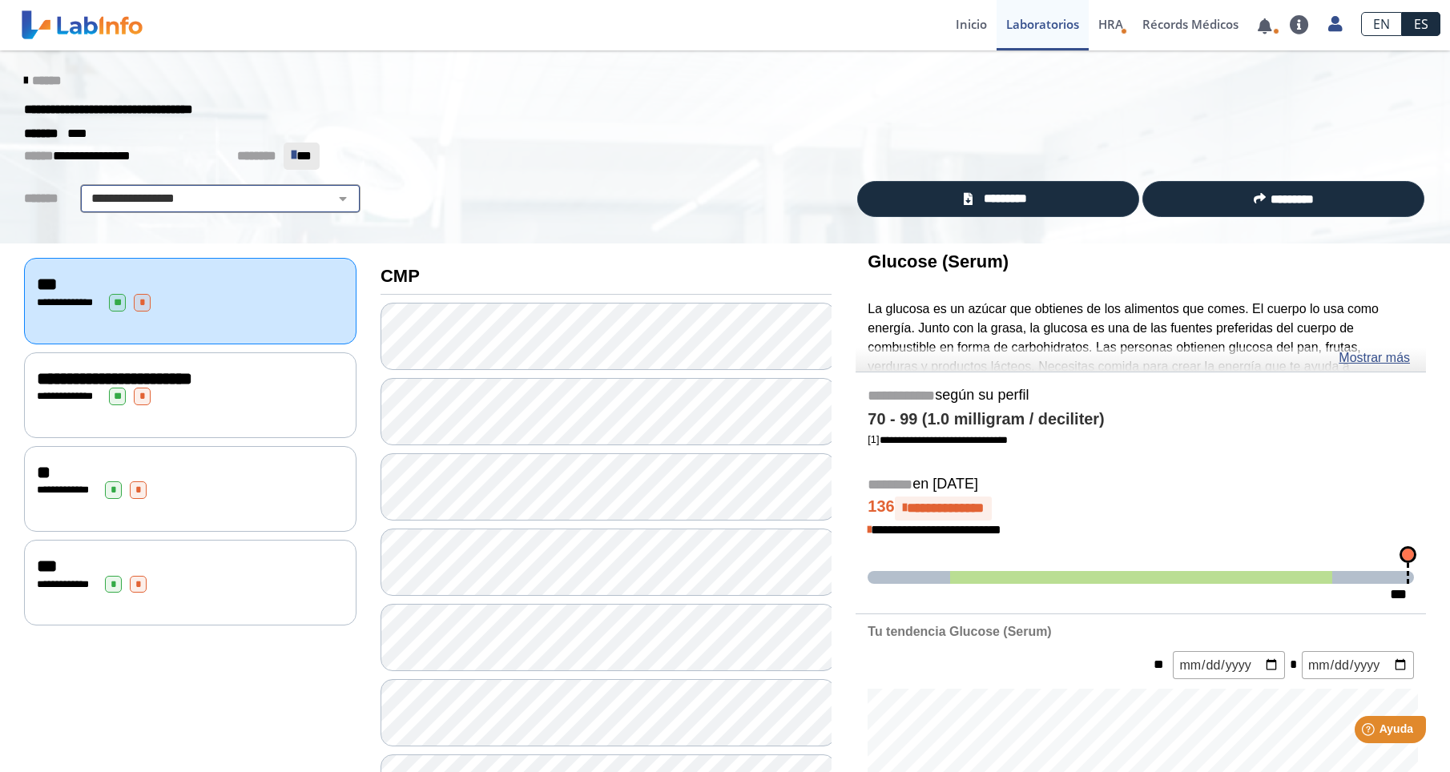
click at [332, 192] on select "**********" at bounding box center [220, 198] width 271 height 19
click at [425, 181] on div "**********" at bounding box center [725, 147] width 1450 height 194
